Goal: Information Seeking & Learning: Find contact information

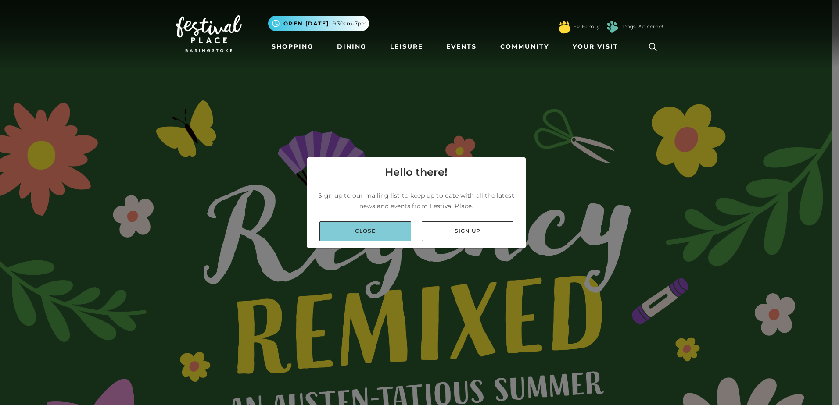
click at [394, 226] on link "Close" at bounding box center [365, 232] width 92 height 20
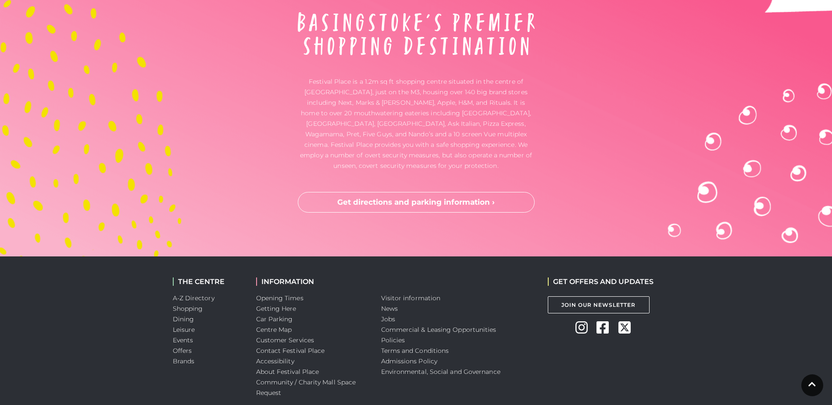
scroll to position [2926, 0]
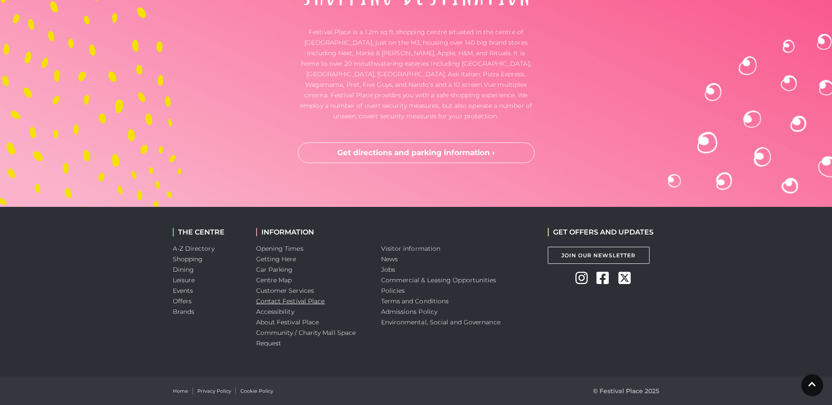
click at [279, 300] on link "Contact Festival Place" at bounding box center [290, 301] width 69 height 8
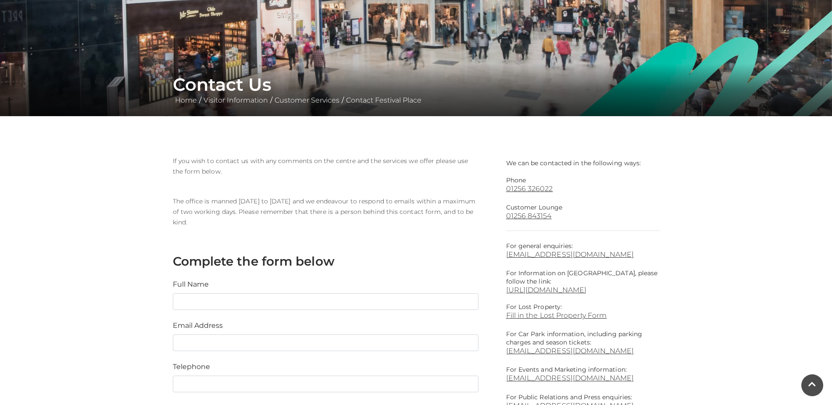
scroll to position [88, 0]
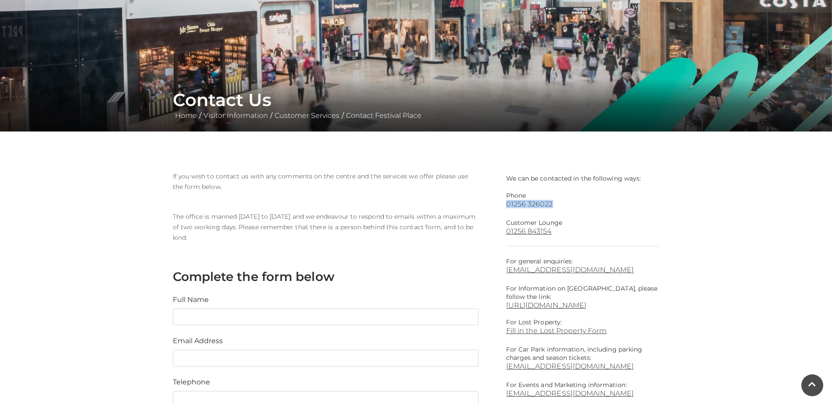
drag, startPoint x: 567, startPoint y: 200, endPoint x: 554, endPoint y: 204, distance: 13.5
click at [554, 204] on div "We can be contacted in the following ways: Phone 01256 326022 Customer Lounge 0…" at bounding box center [583, 359] width 154 height 376
copy div "01256 326022"
